Goal: Information Seeking & Learning: Check status

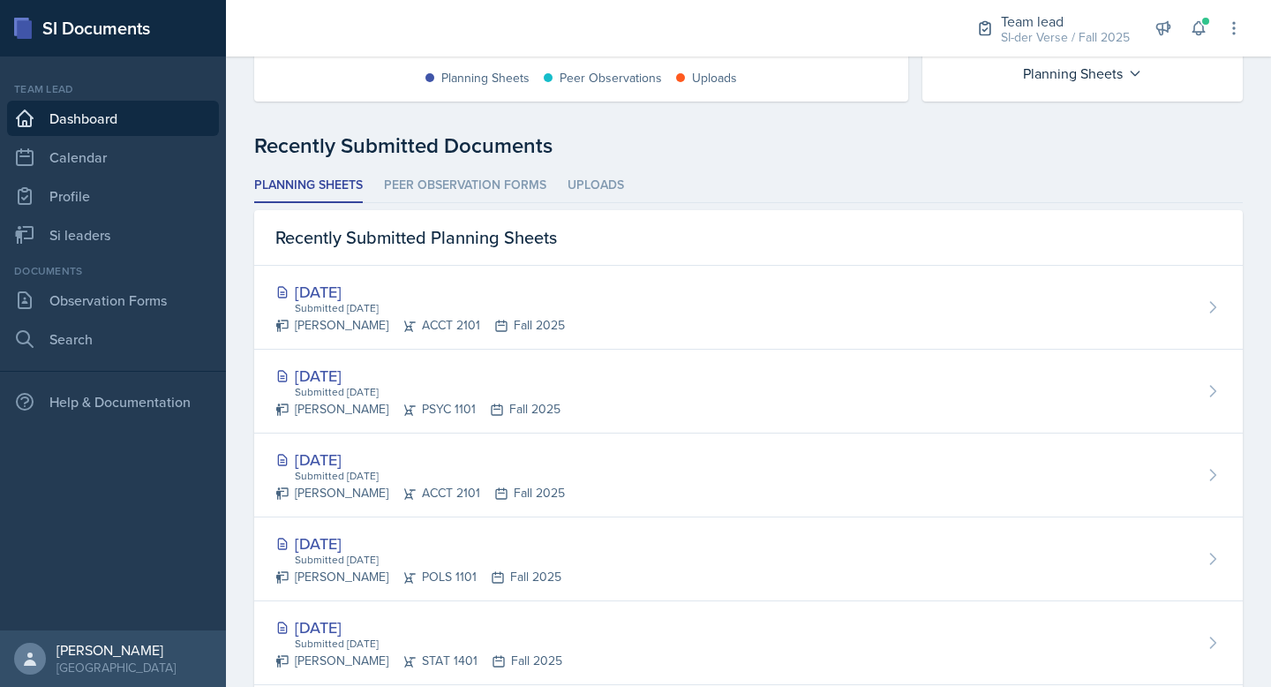
scroll to position [376, 0]
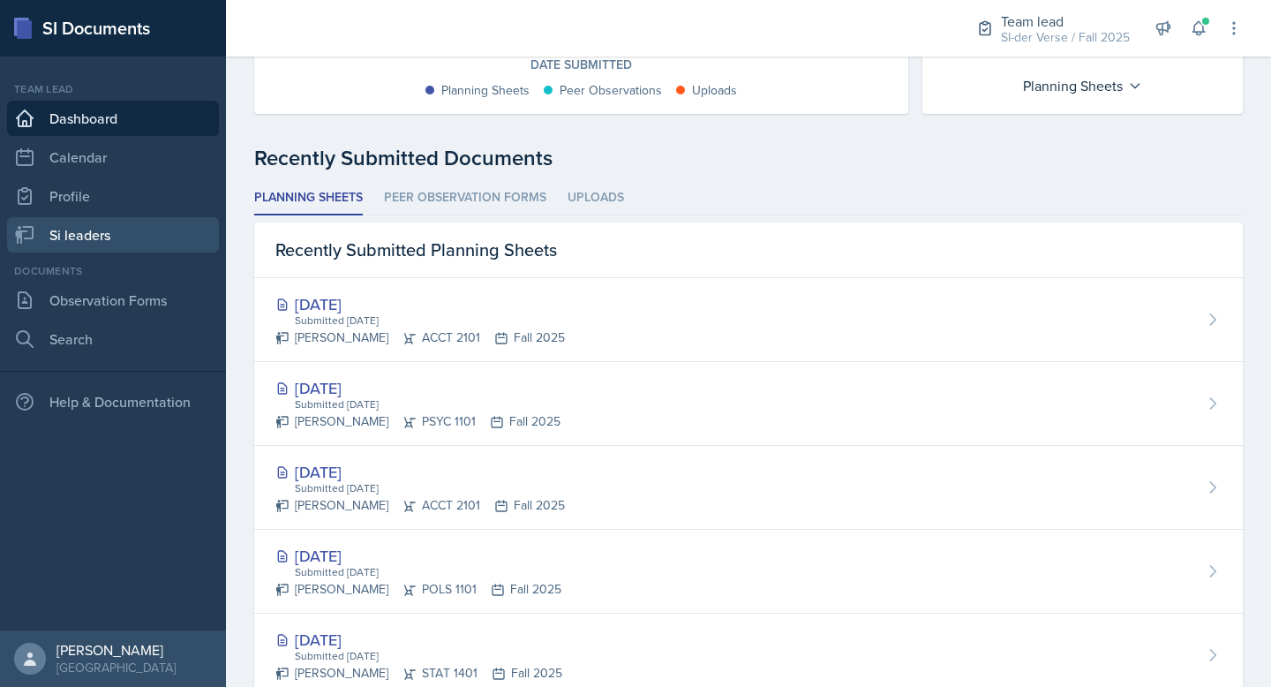
click at [81, 229] on link "Si leaders" at bounding box center [113, 234] width 212 height 35
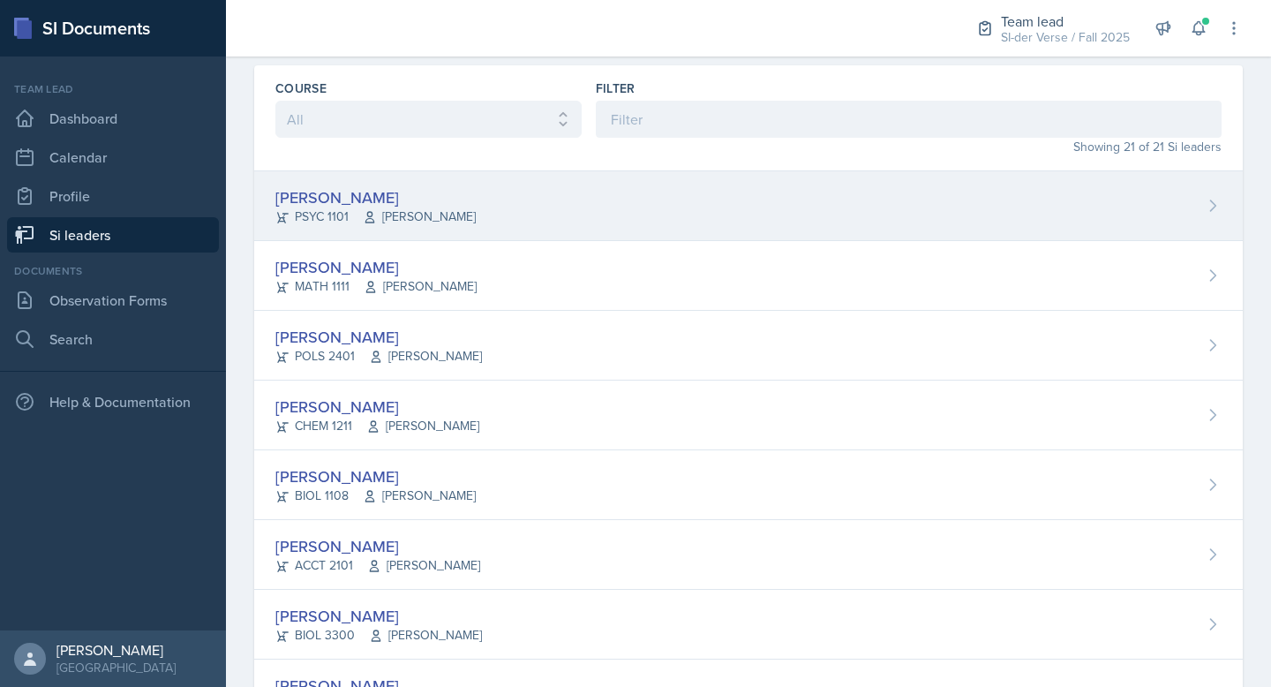
scroll to position [56, 0]
click at [412, 202] on div "[PERSON_NAME]" at bounding box center [375, 199] width 200 height 24
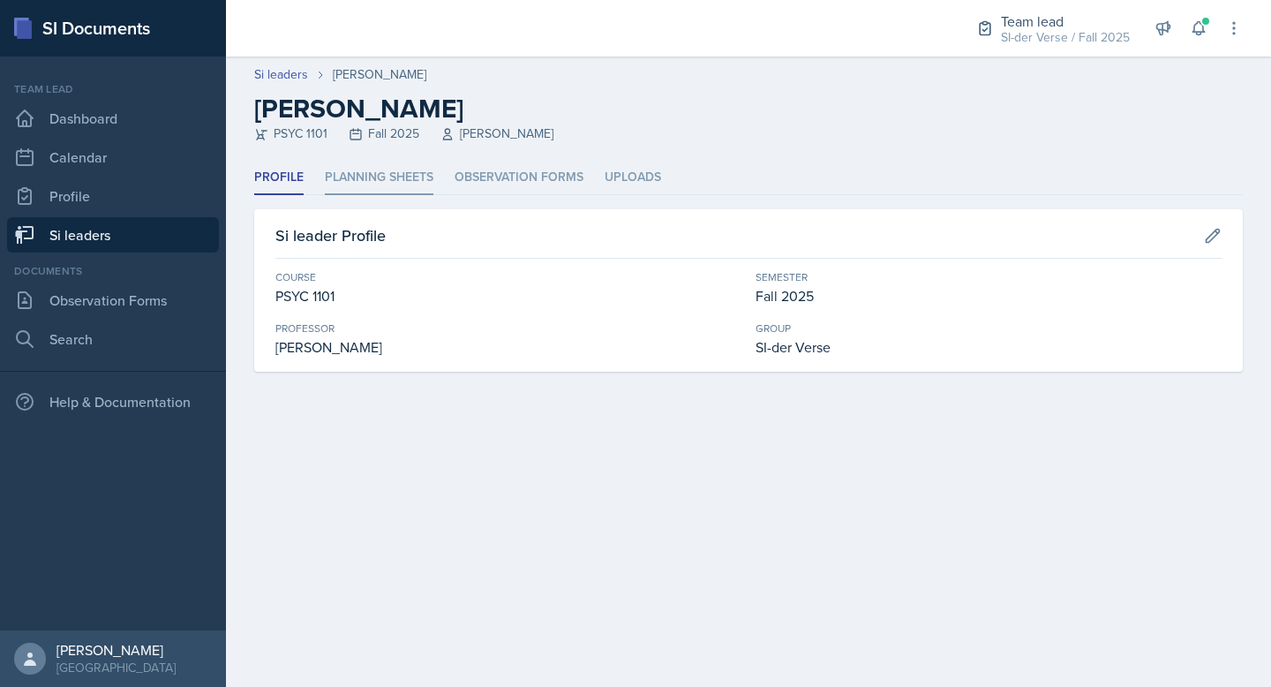
click at [375, 170] on li "Planning Sheets" at bounding box center [379, 178] width 109 height 34
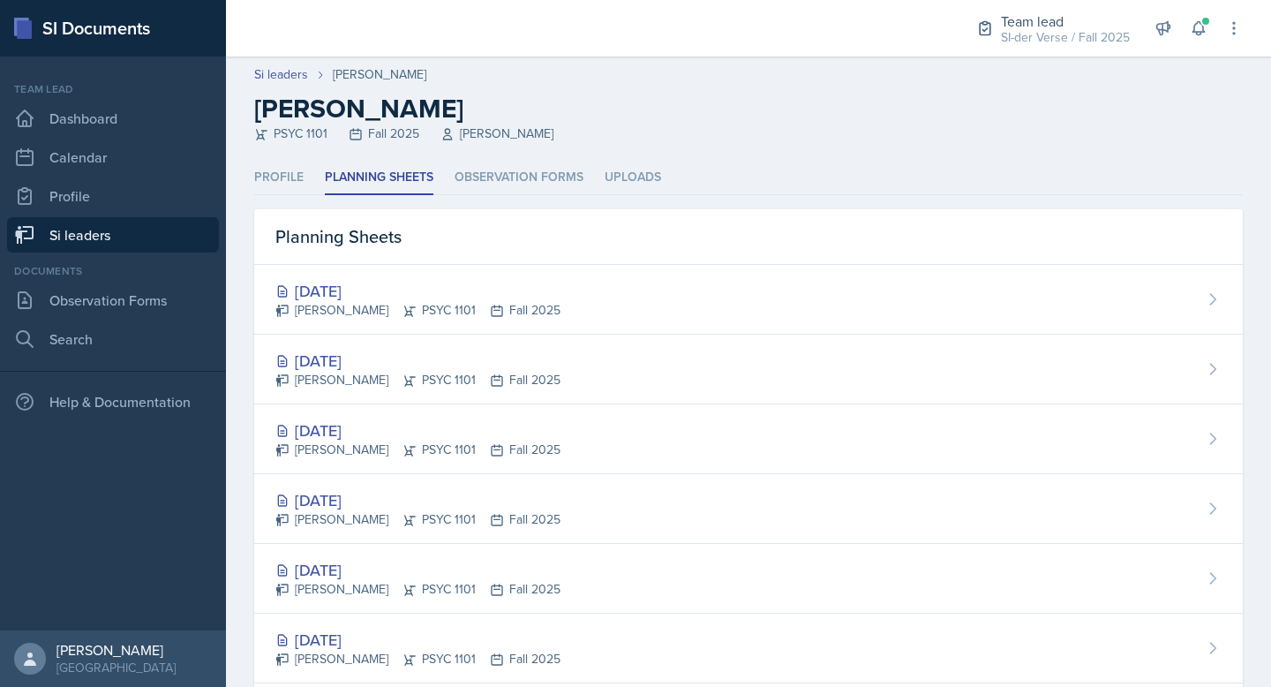
click at [64, 234] on link "Si leaders" at bounding box center [113, 234] width 212 height 35
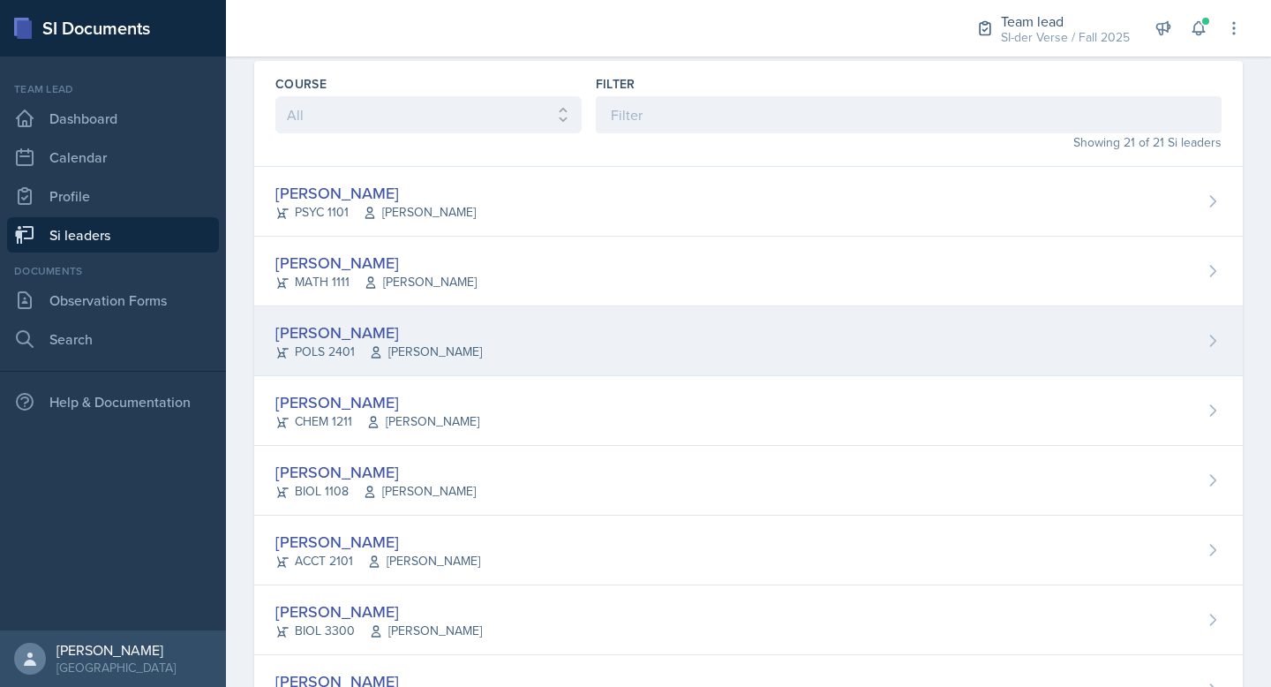
scroll to position [62, 0]
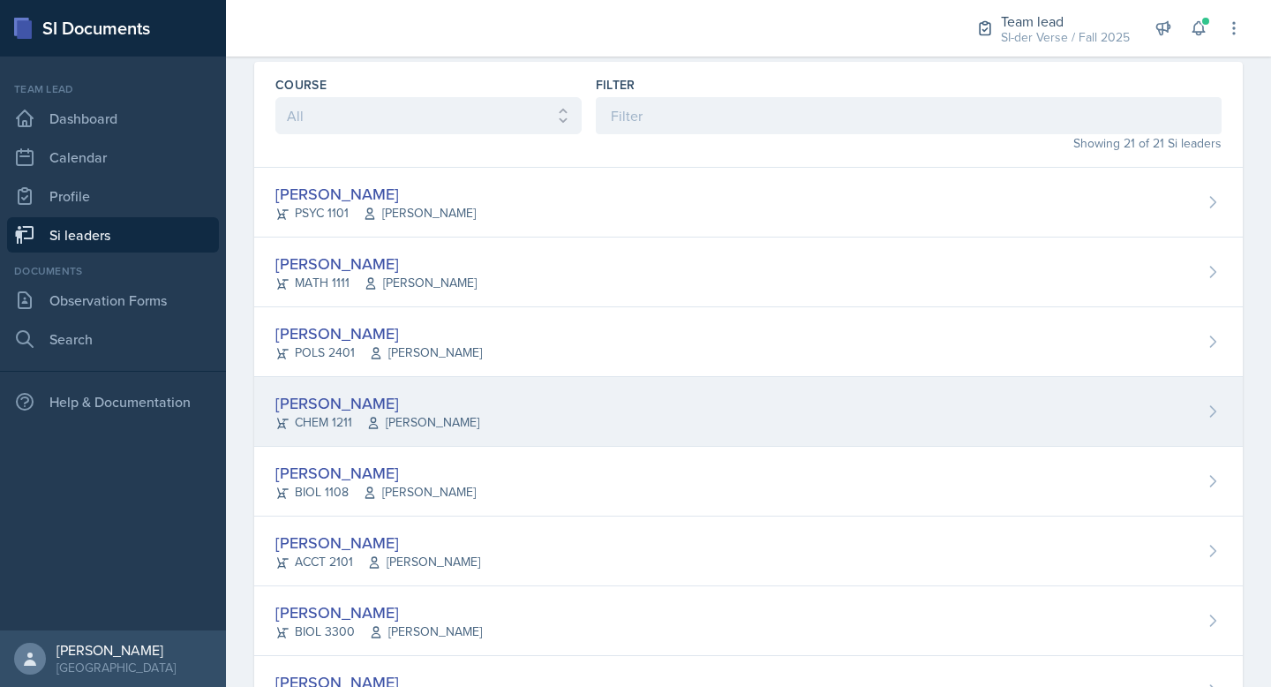
click at [431, 413] on span "[PERSON_NAME]" at bounding box center [422, 422] width 113 height 19
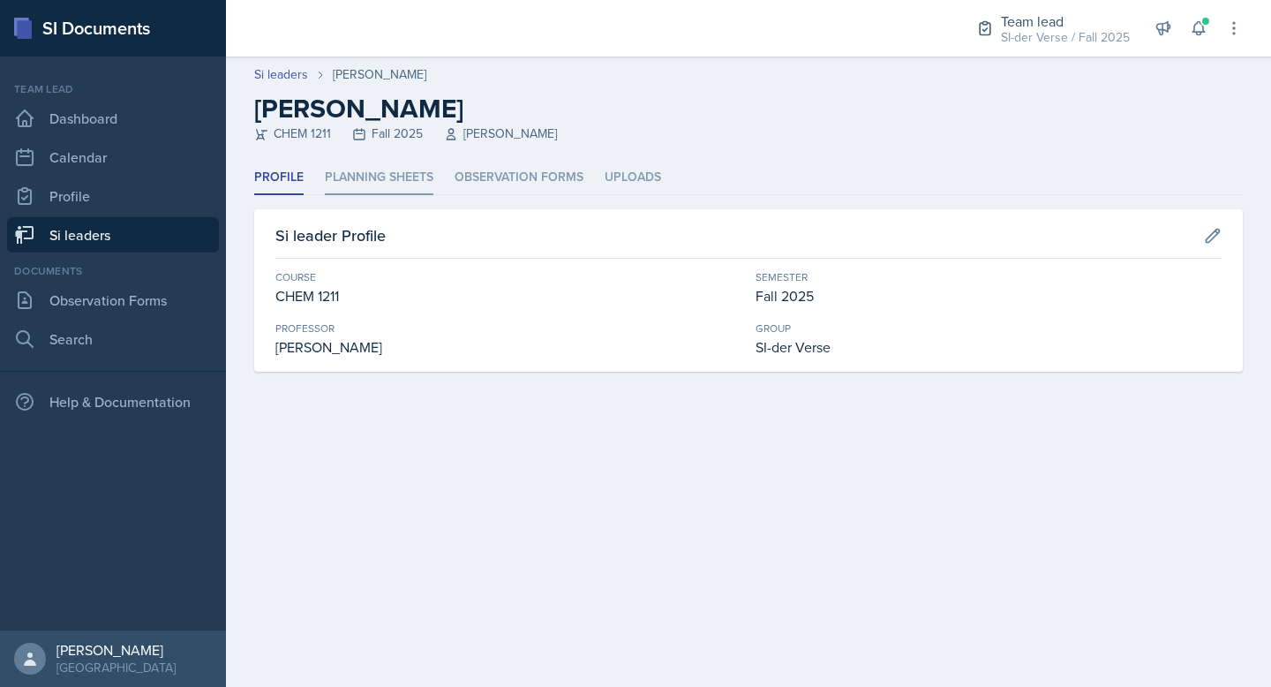
click at [411, 188] on li "Planning Sheets" at bounding box center [379, 178] width 109 height 34
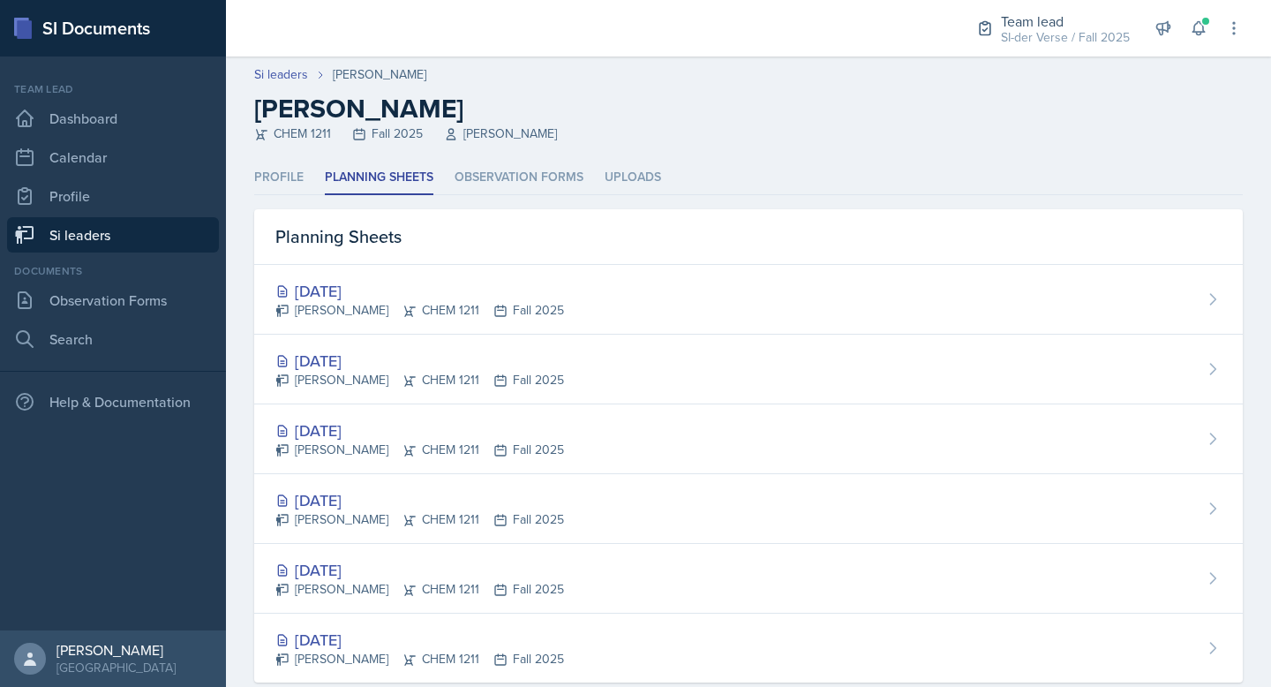
click at [65, 230] on link "Si leaders" at bounding box center [113, 234] width 212 height 35
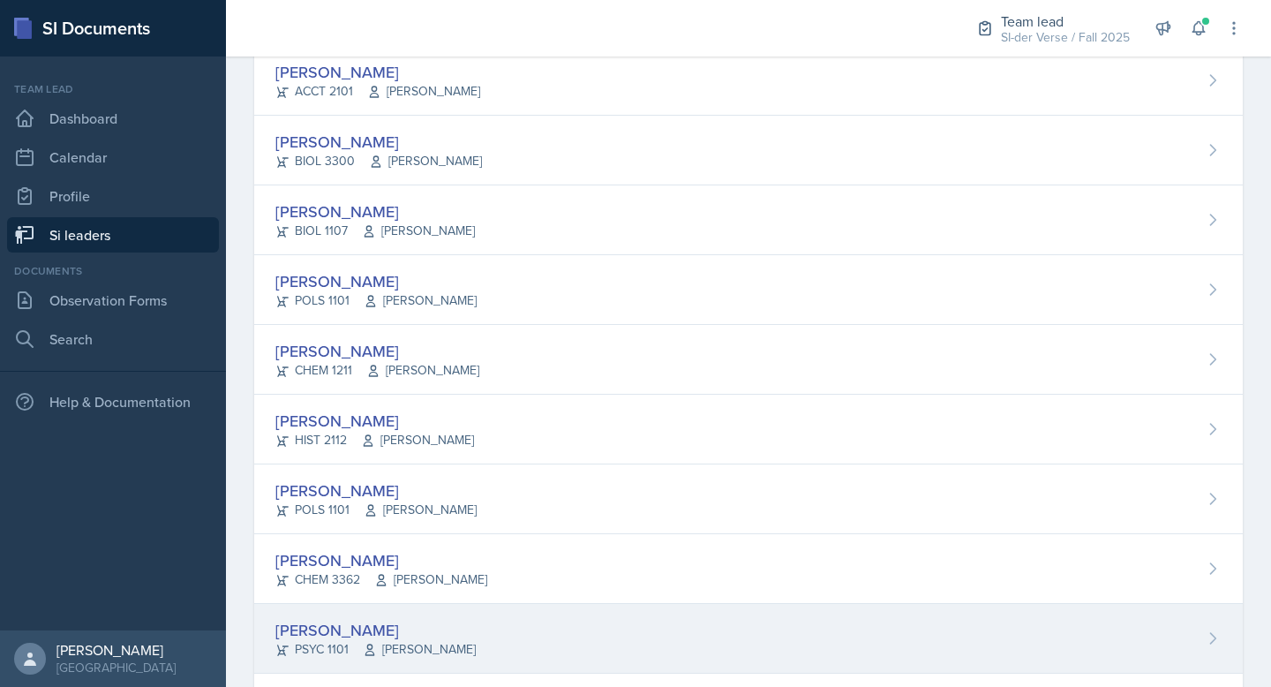
scroll to position [504, 0]
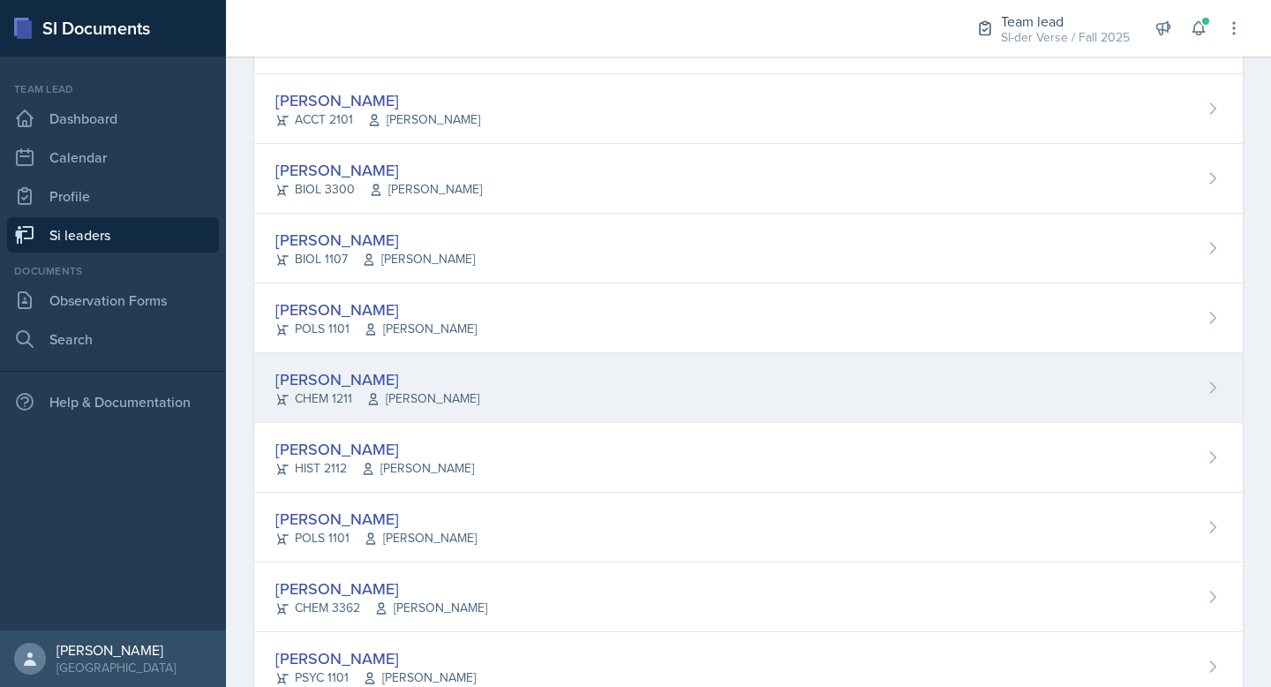
click at [327, 359] on div "[PERSON_NAME] CHEM 1211 [PERSON_NAME]" at bounding box center [748, 388] width 988 height 70
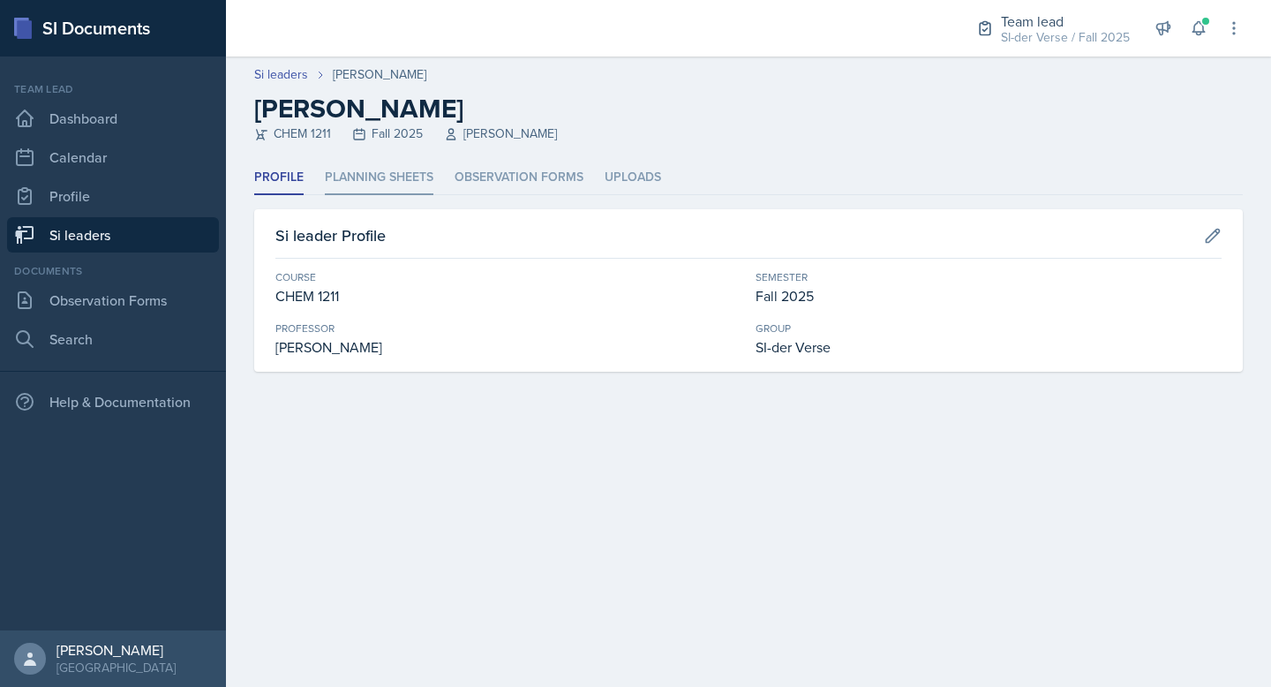
click at [349, 178] on li "Planning Sheets" at bounding box center [379, 178] width 109 height 34
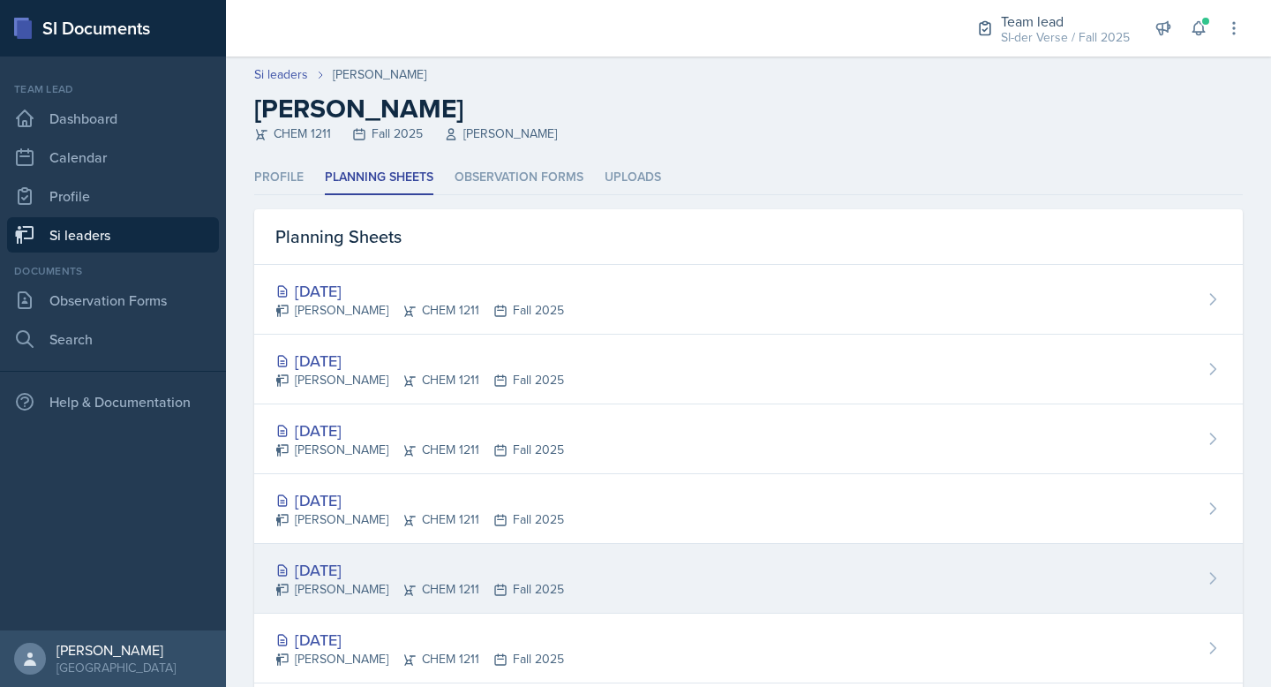
scroll to position [76, 0]
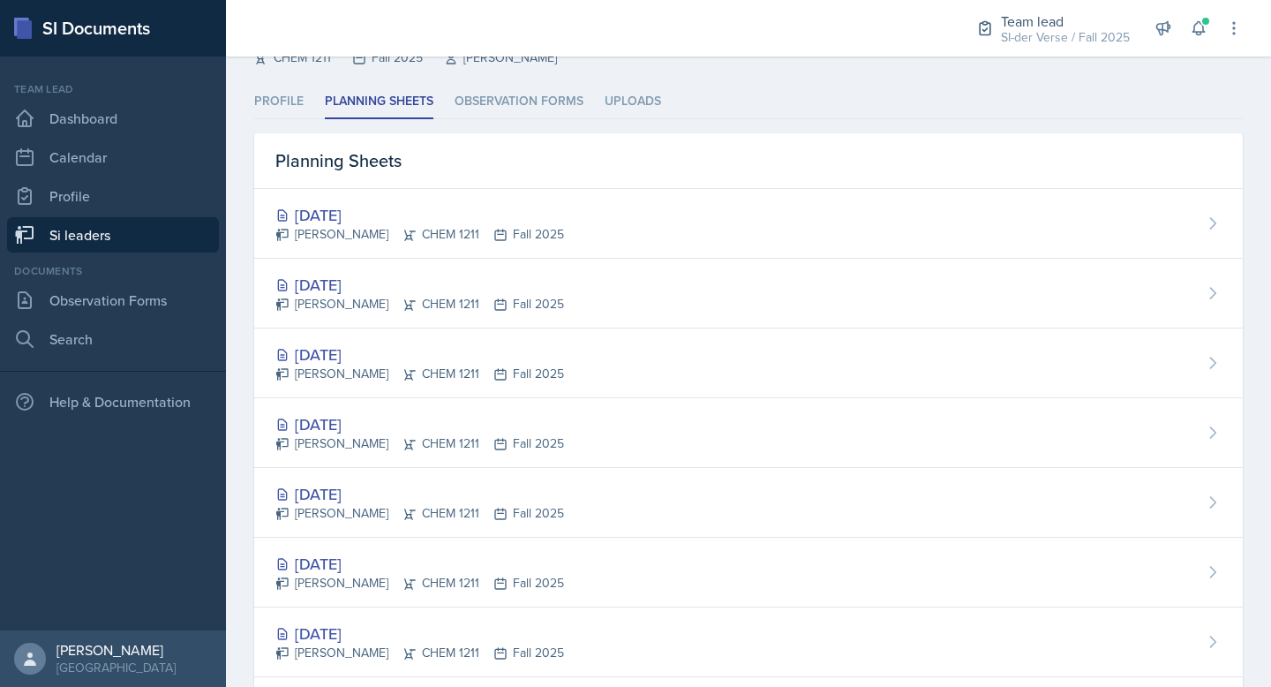
click at [87, 229] on link "Si leaders" at bounding box center [113, 234] width 212 height 35
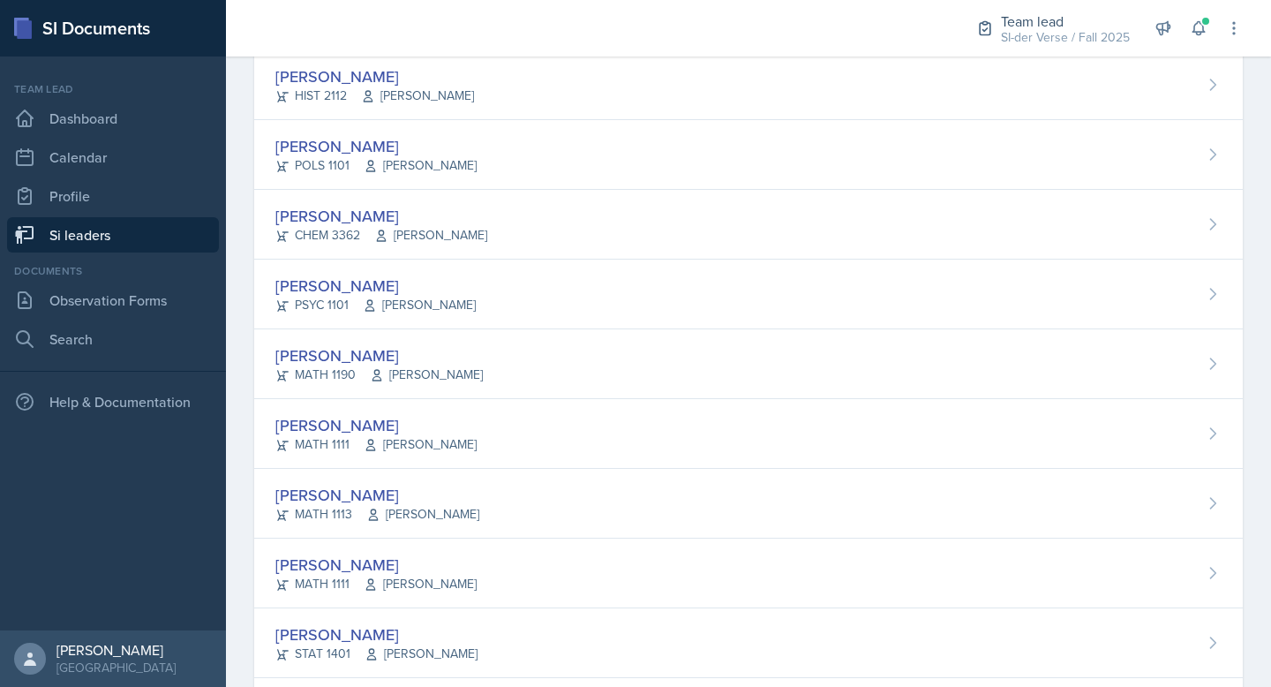
scroll to position [875, 0]
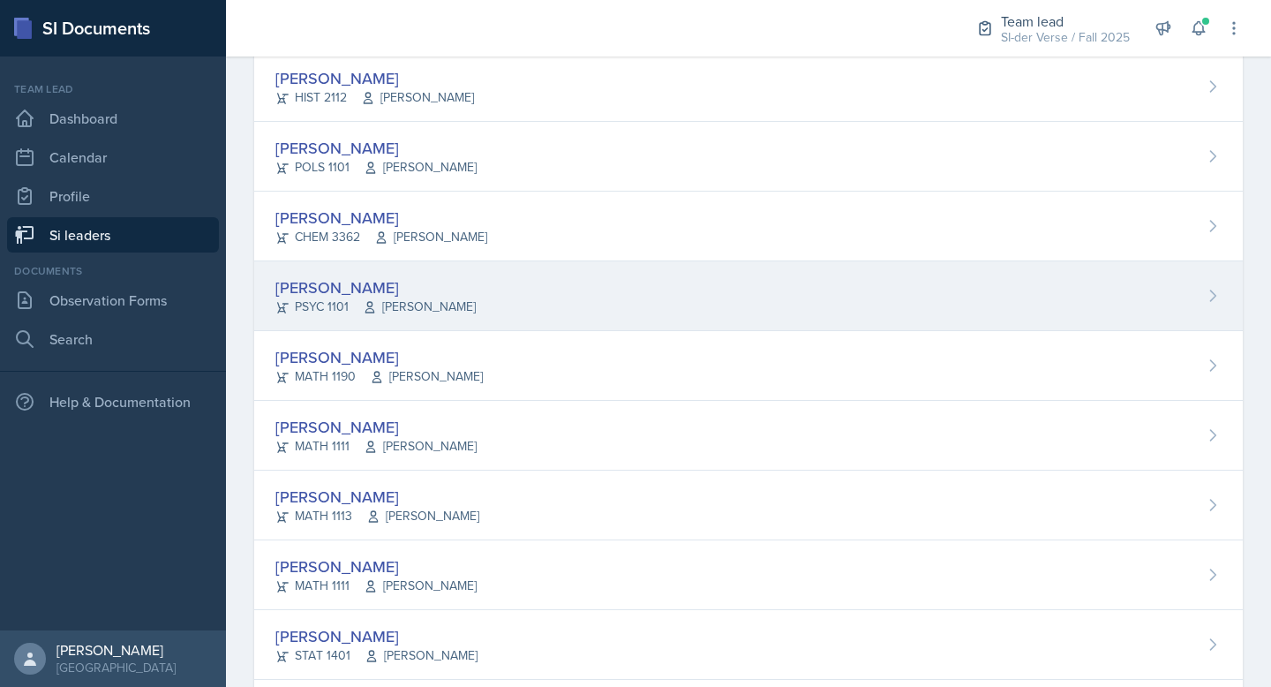
click at [388, 287] on div "[PERSON_NAME]" at bounding box center [375, 287] width 200 height 24
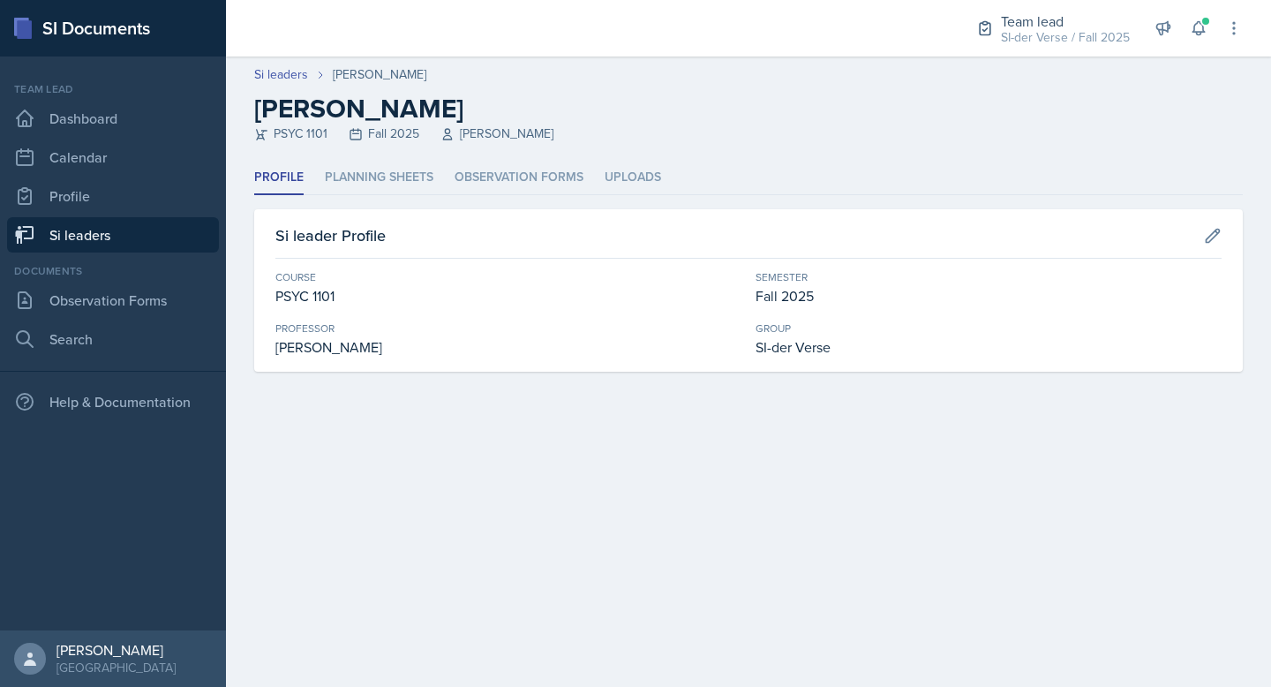
click at [379, 159] on header "Si leaders [PERSON_NAME] [PERSON_NAME] PSYC 1101 Fall 2025 [PERSON_NAME]" at bounding box center [748, 108] width 1045 height 104
click at [370, 173] on li "Planning Sheets" at bounding box center [379, 178] width 109 height 34
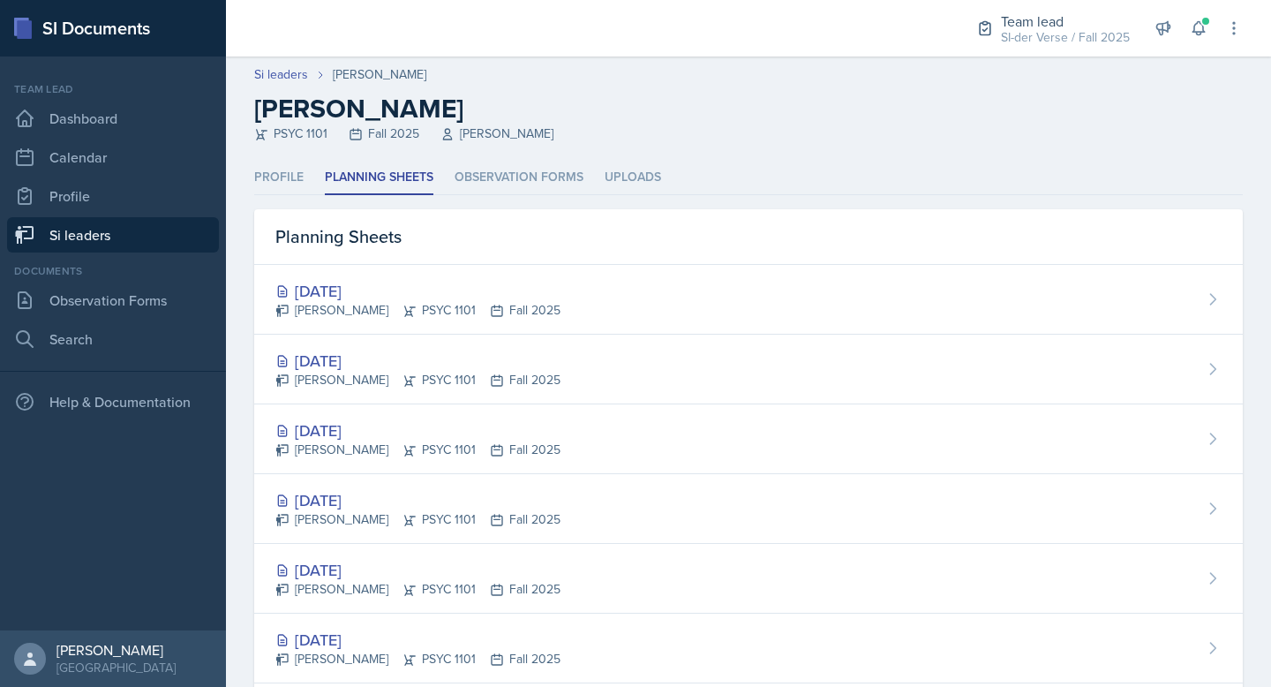
click at [64, 235] on link "Si leaders" at bounding box center [113, 234] width 212 height 35
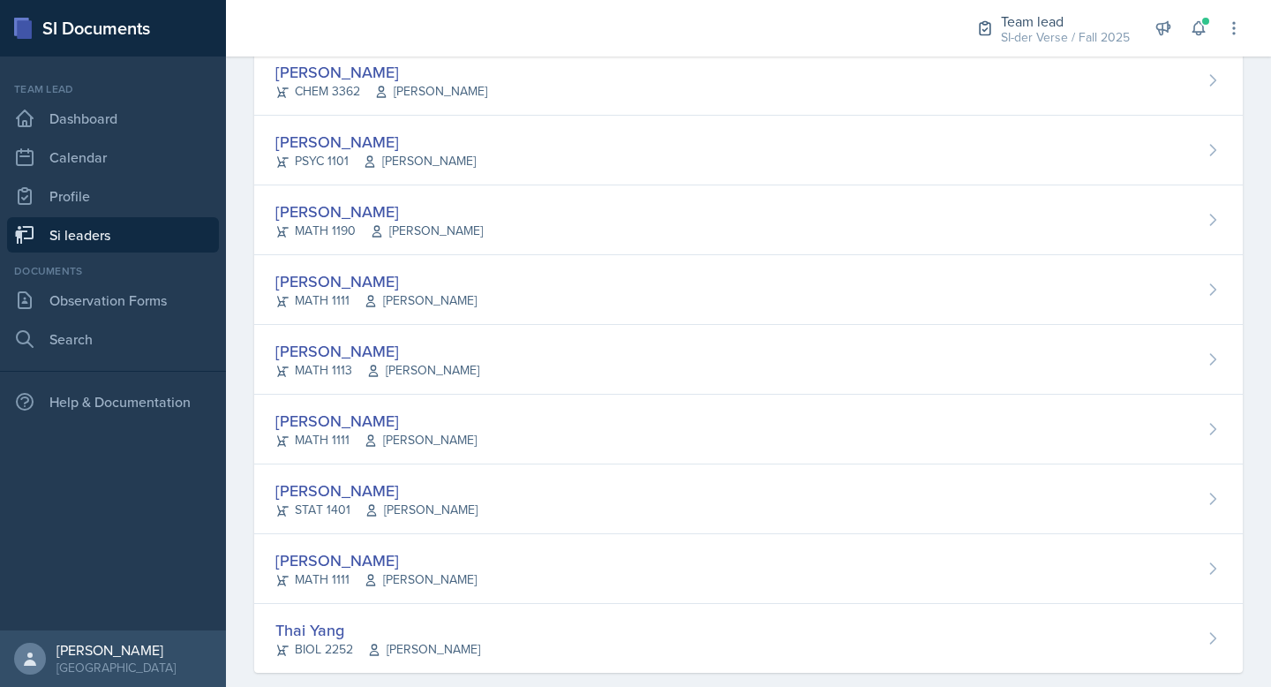
scroll to position [1048, 0]
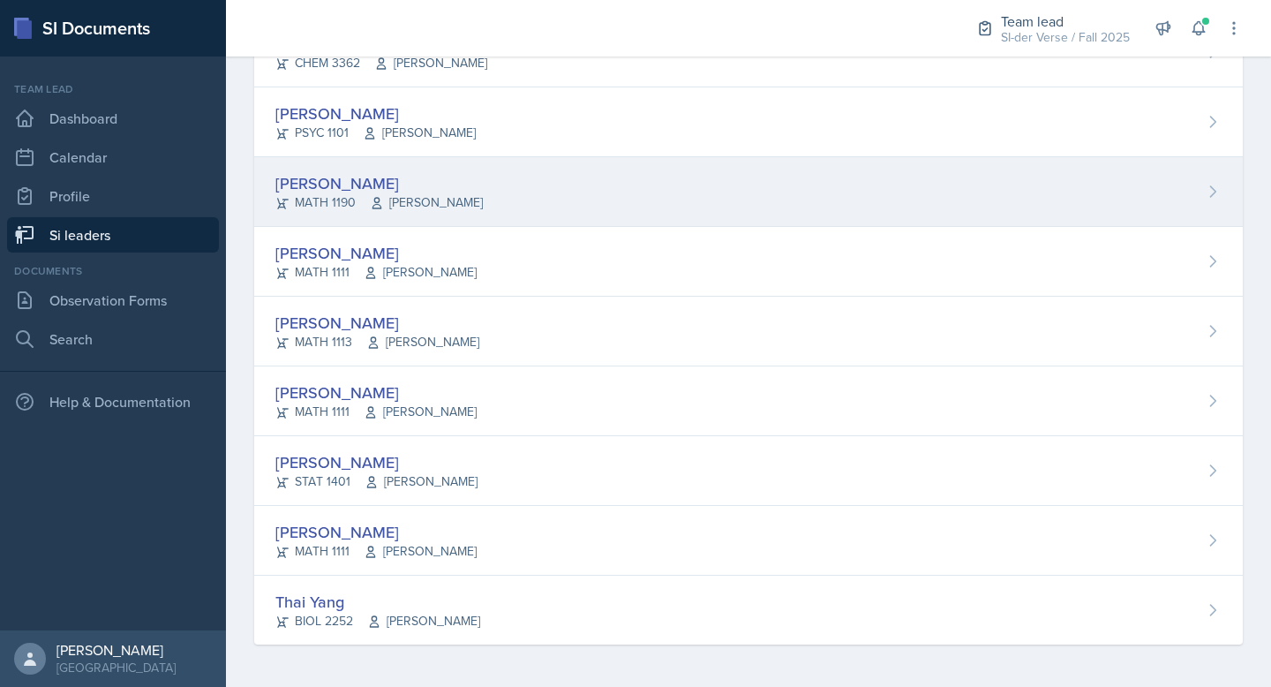
click at [412, 164] on div "[PERSON_NAME] MATH 1190 [PERSON_NAME]" at bounding box center [748, 192] width 988 height 70
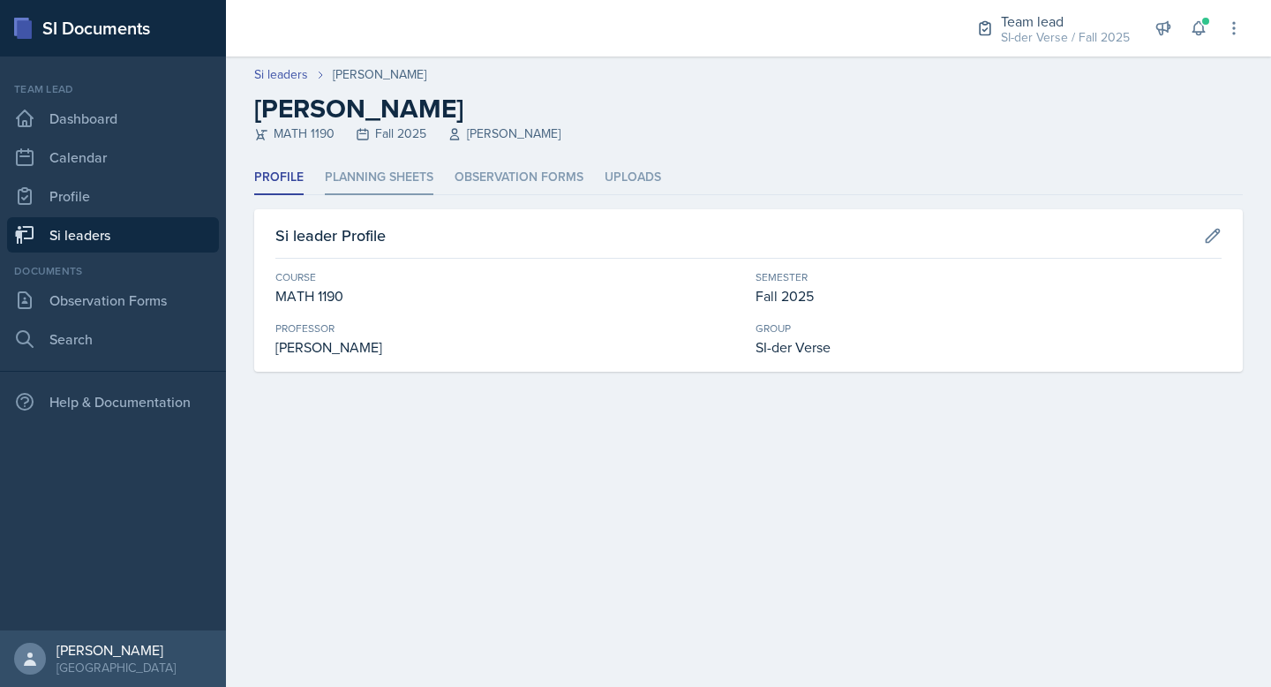
click at [358, 182] on li "Planning Sheets" at bounding box center [379, 178] width 109 height 34
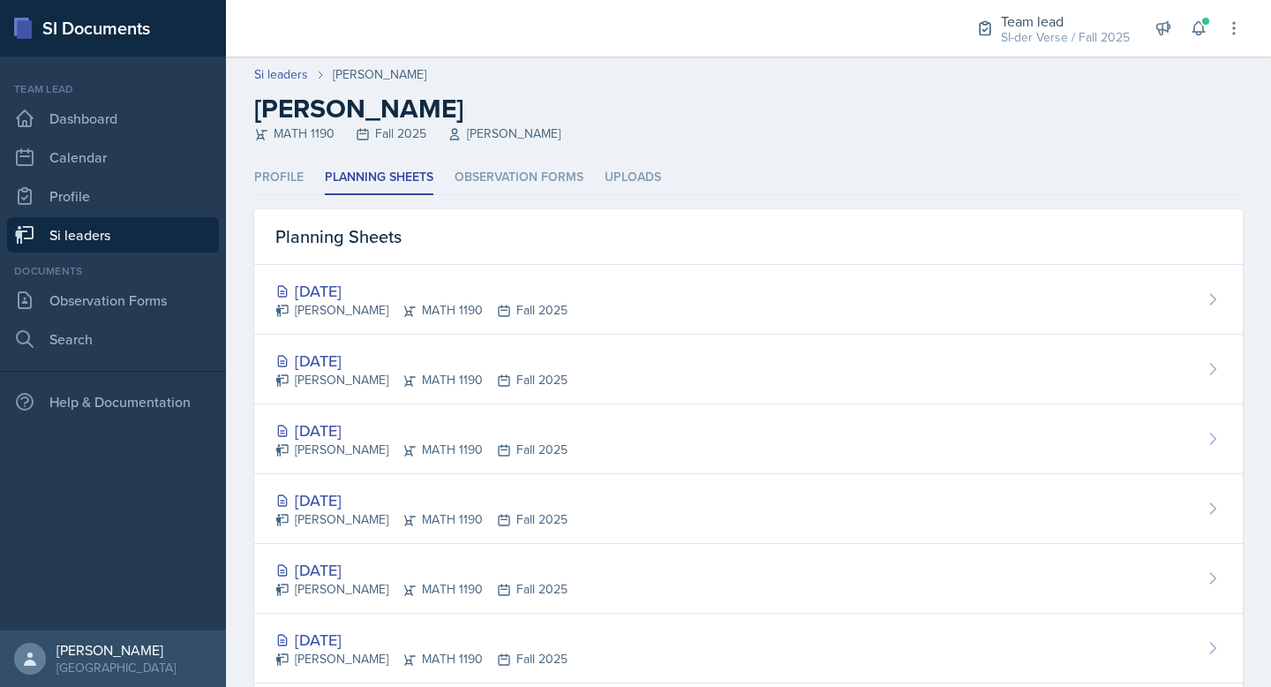
click at [47, 242] on link "Si leaders" at bounding box center [113, 234] width 212 height 35
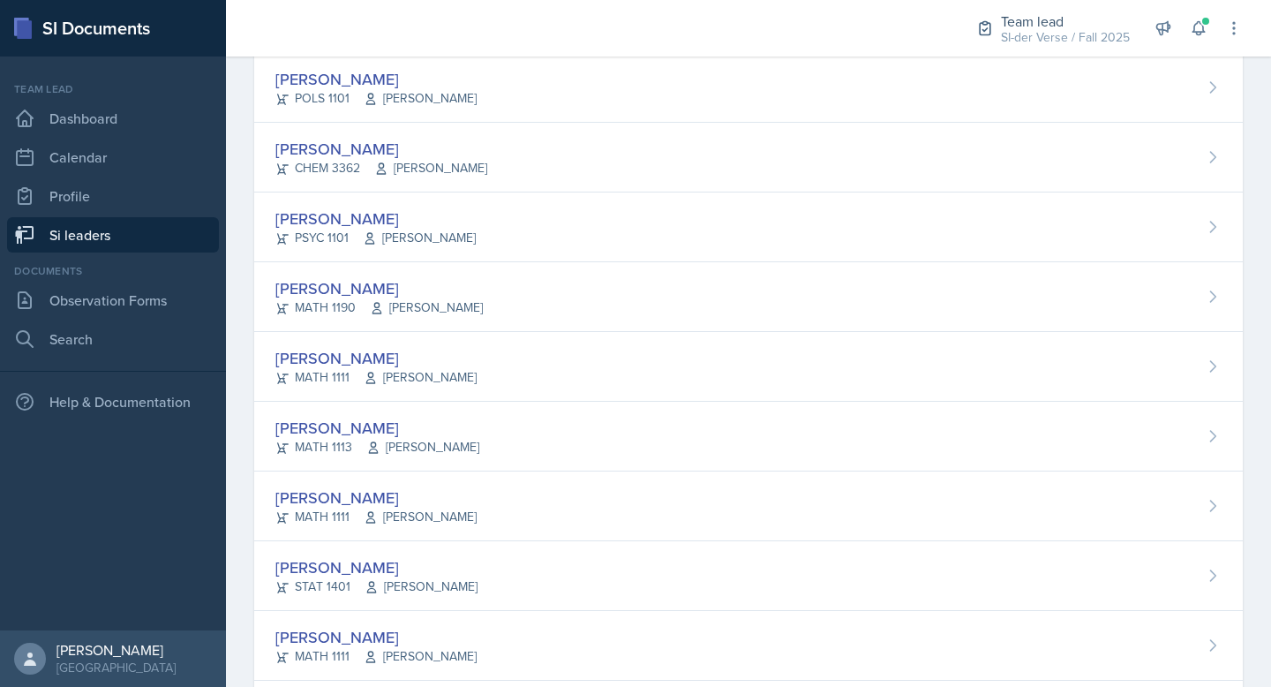
scroll to position [1048, 0]
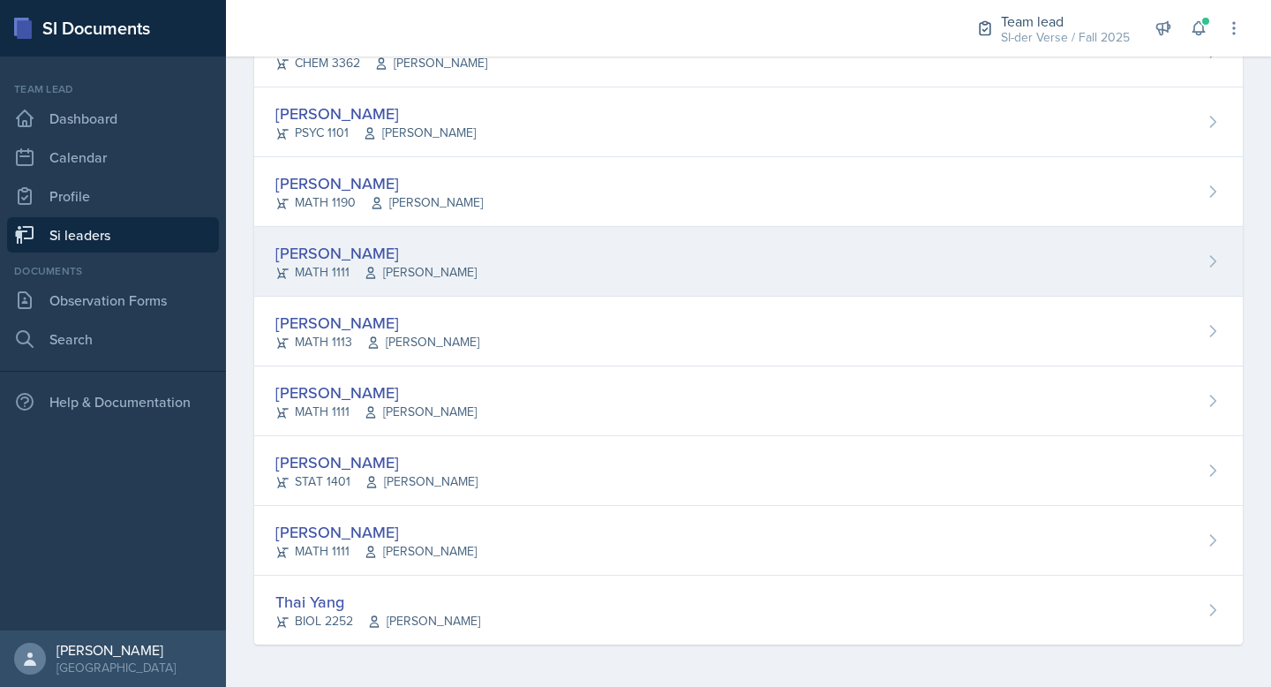
click at [319, 252] on div "[PERSON_NAME]" at bounding box center [375, 253] width 201 height 24
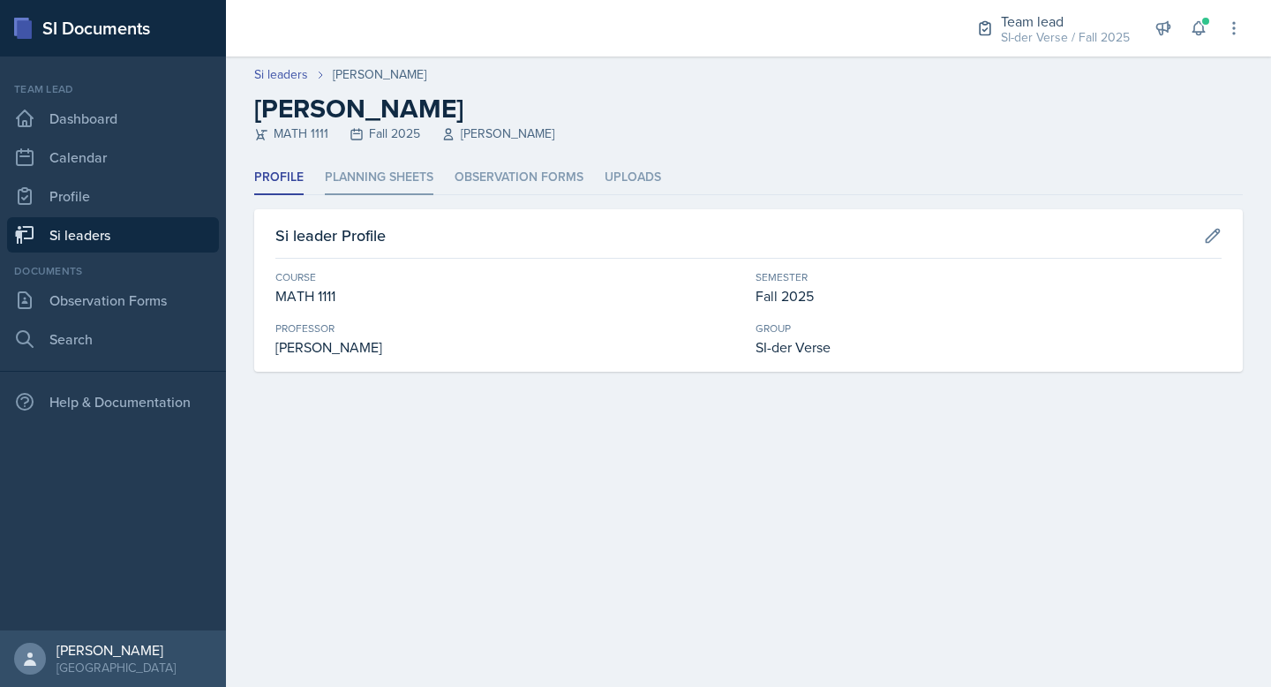
click at [349, 189] on li "Planning Sheets" at bounding box center [379, 178] width 109 height 34
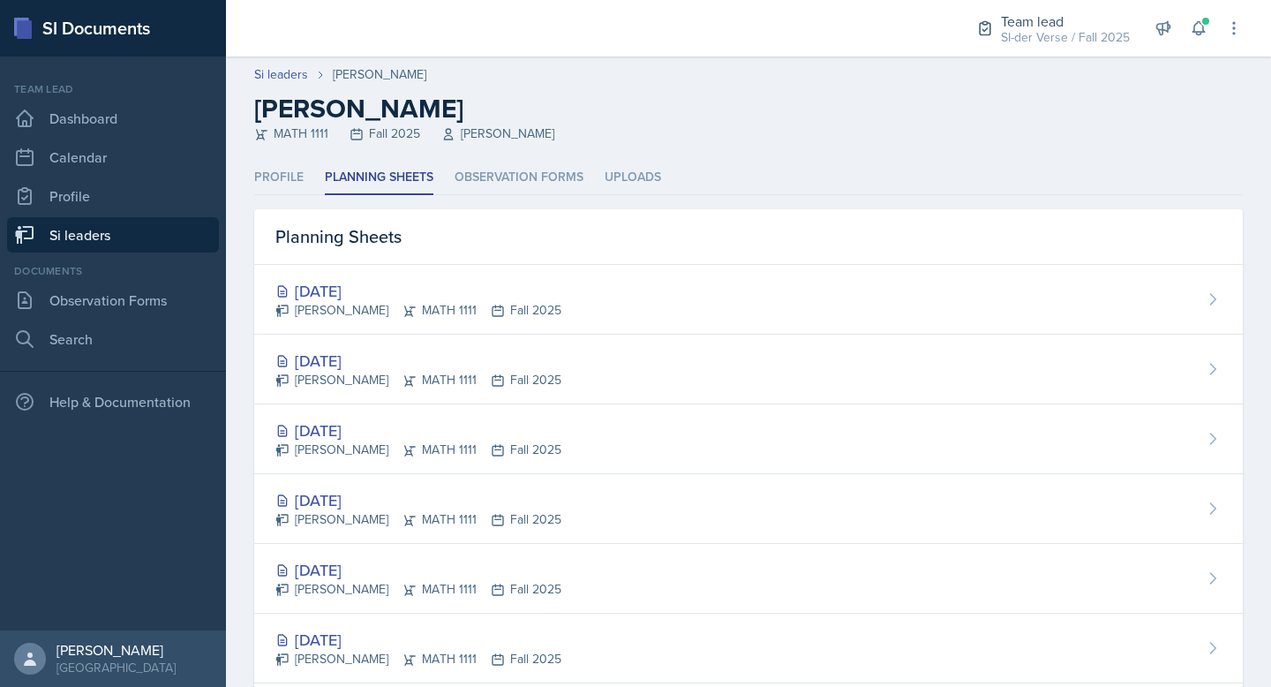
click at [84, 235] on link "Si leaders" at bounding box center [113, 234] width 212 height 35
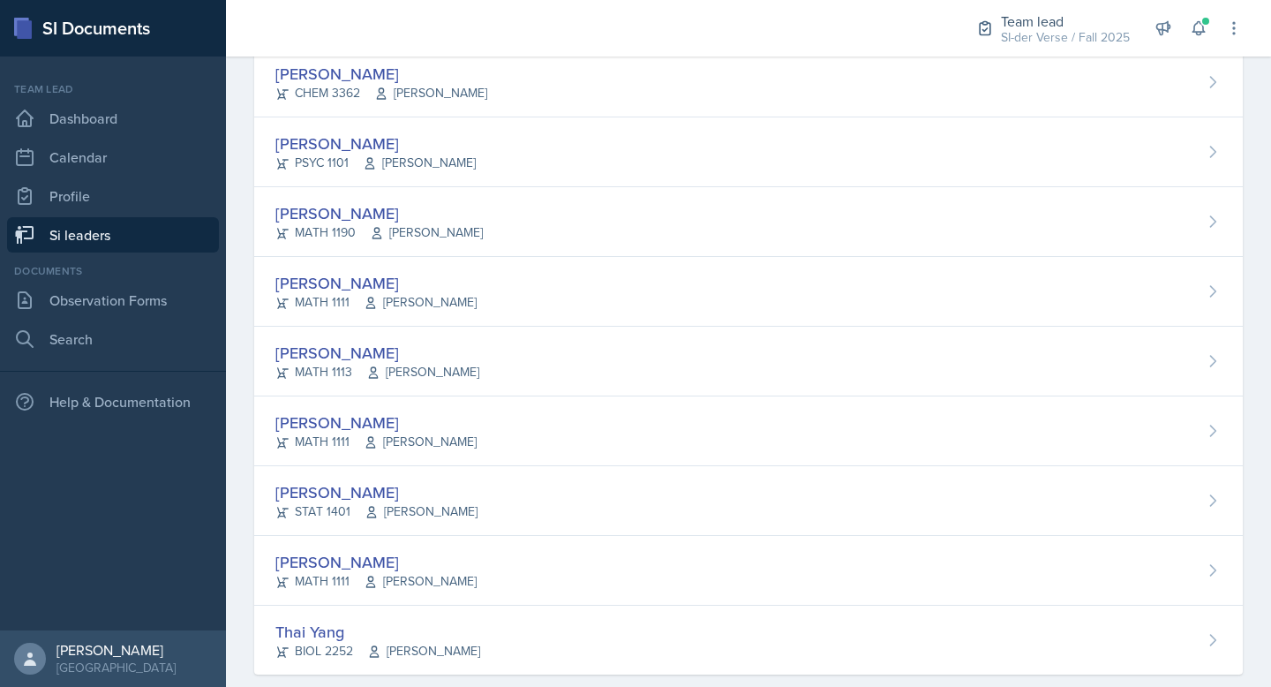
scroll to position [1017, 0]
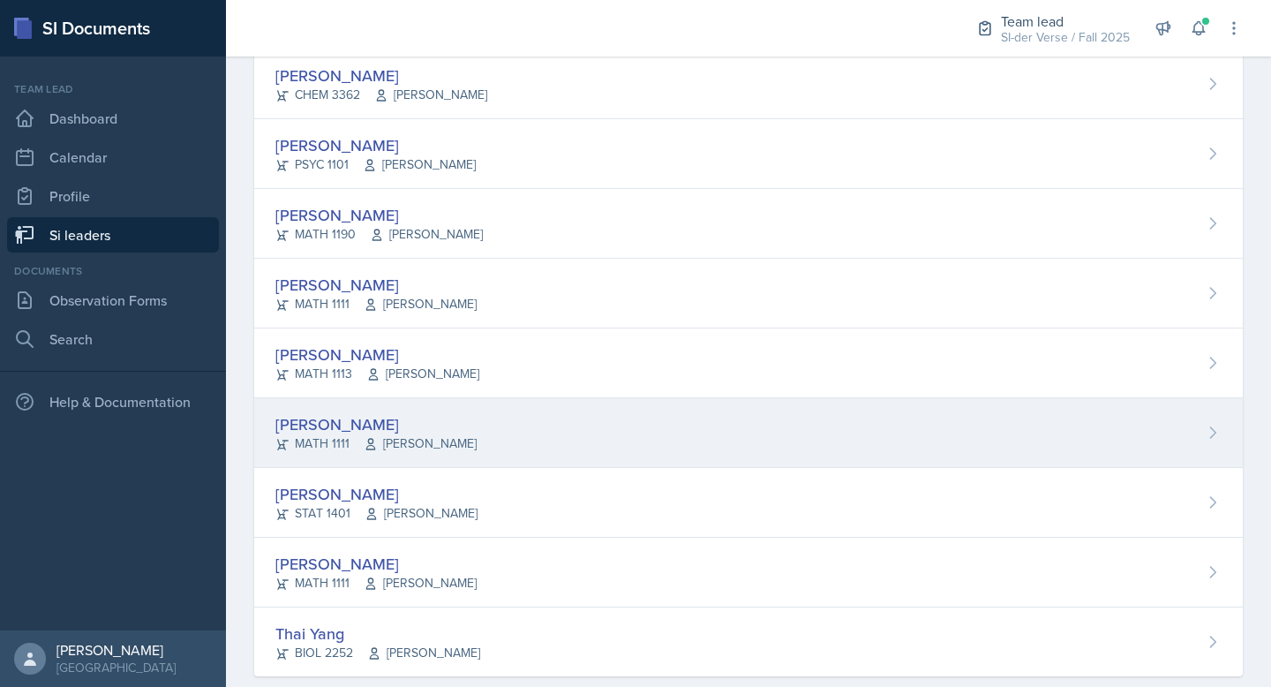
click at [413, 432] on div "[PERSON_NAME]" at bounding box center [375, 424] width 201 height 24
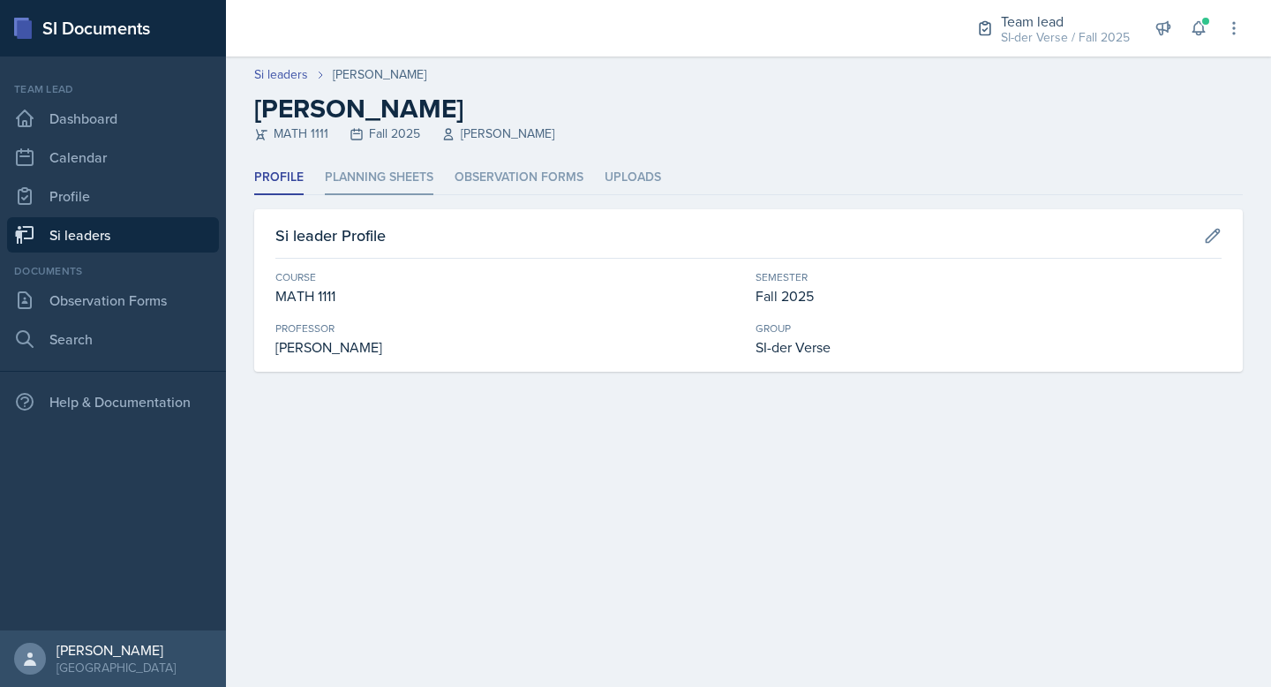
click at [381, 173] on li "Planning Sheets" at bounding box center [379, 178] width 109 height 34
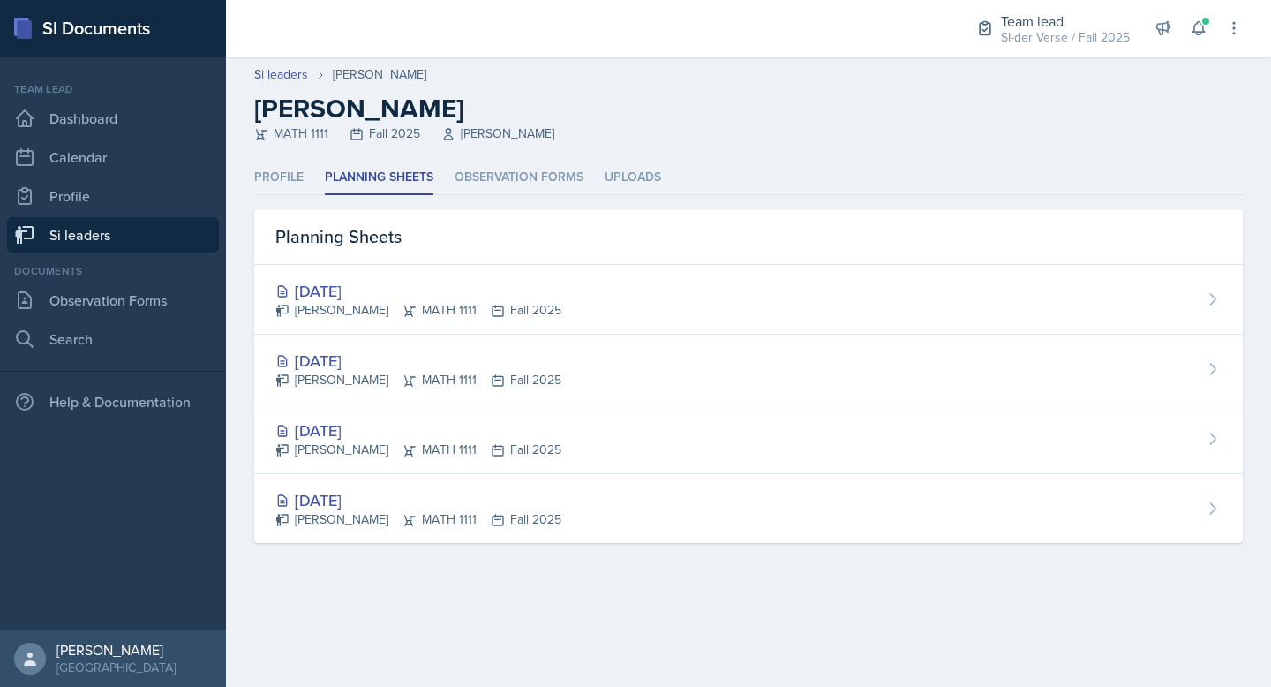
click at [117, 230] on link "Si leaders" at bounding box center [113, 234] width 212 height 35
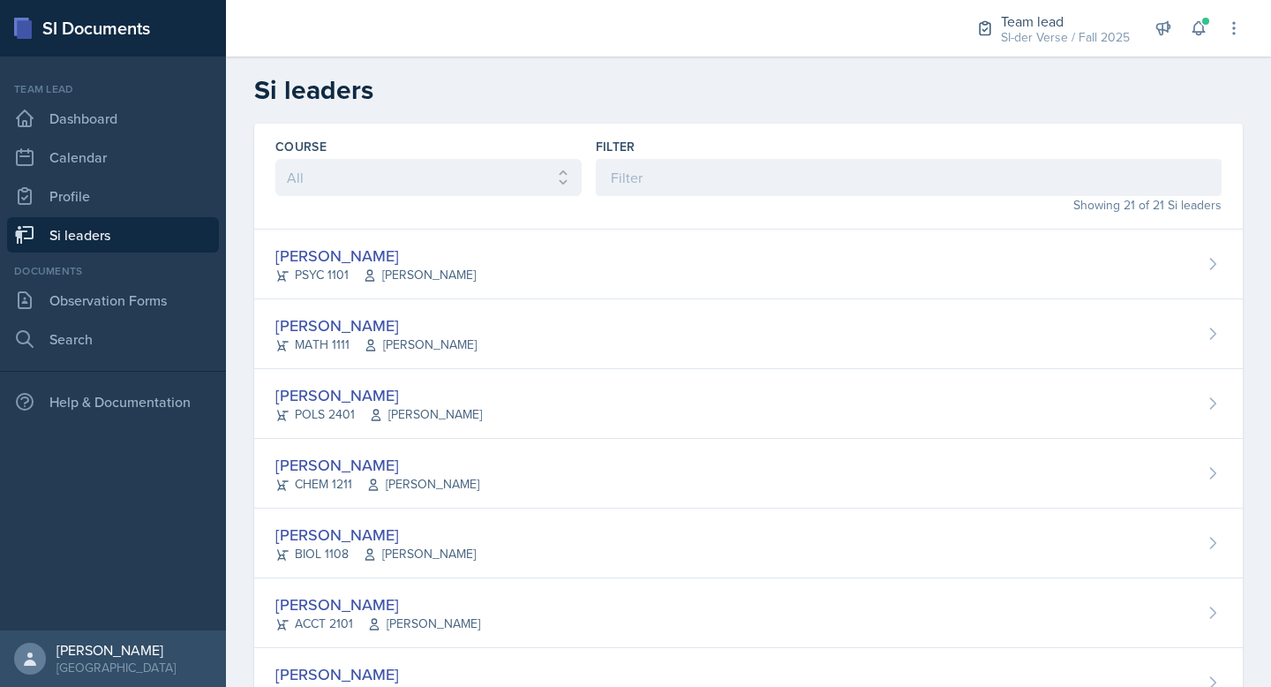
click at [48, 222] on link "Si leaders" at bounding box center [113, 234] width 212 height 35
click at [131, 232] on link "Si leaders" at bounding box center [113, 234] width 212 height 35
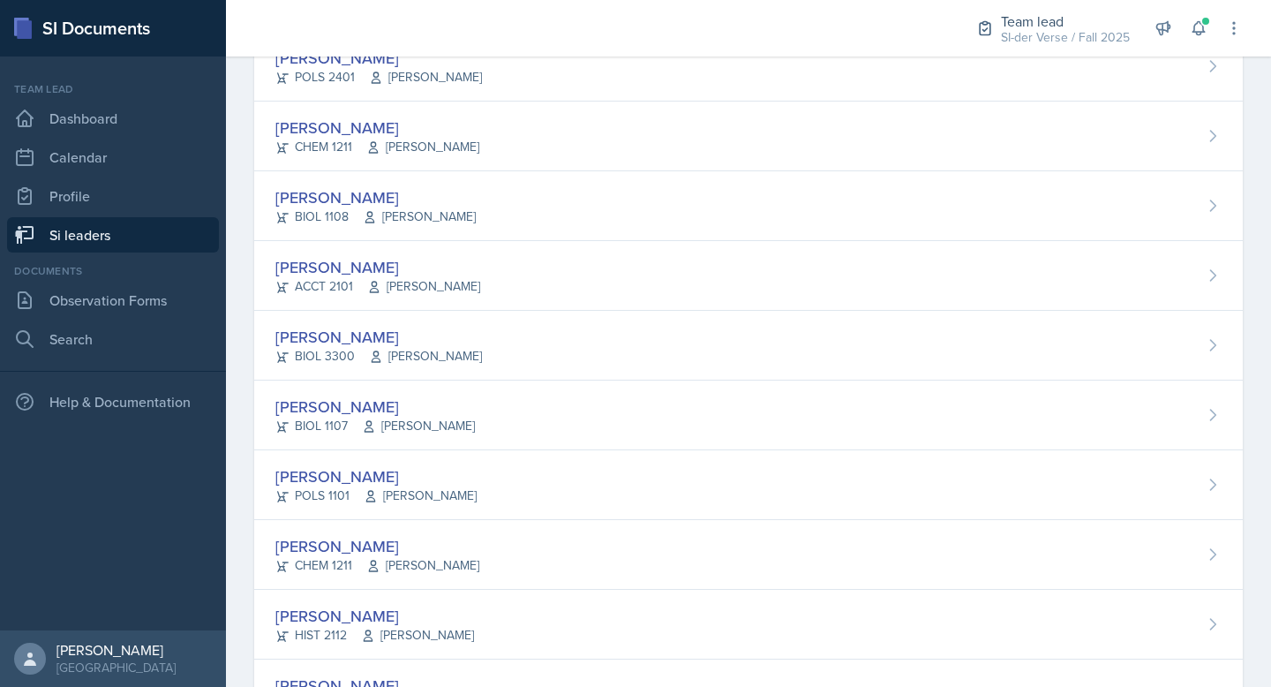
scroll to position [1048, 0]
